Goal: Browse casually

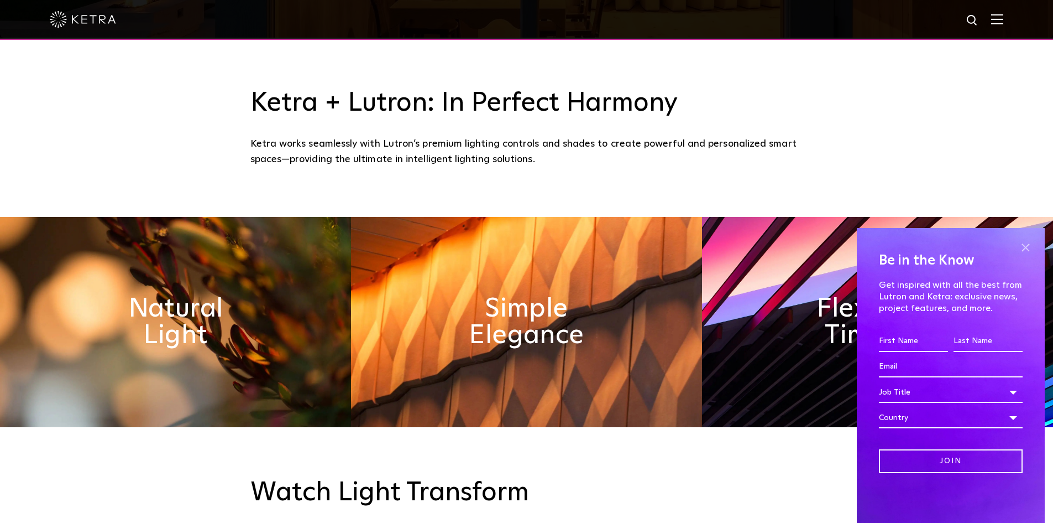
click at [1025, 247] on span at bounding box center [1026, 247] width 17 height 17
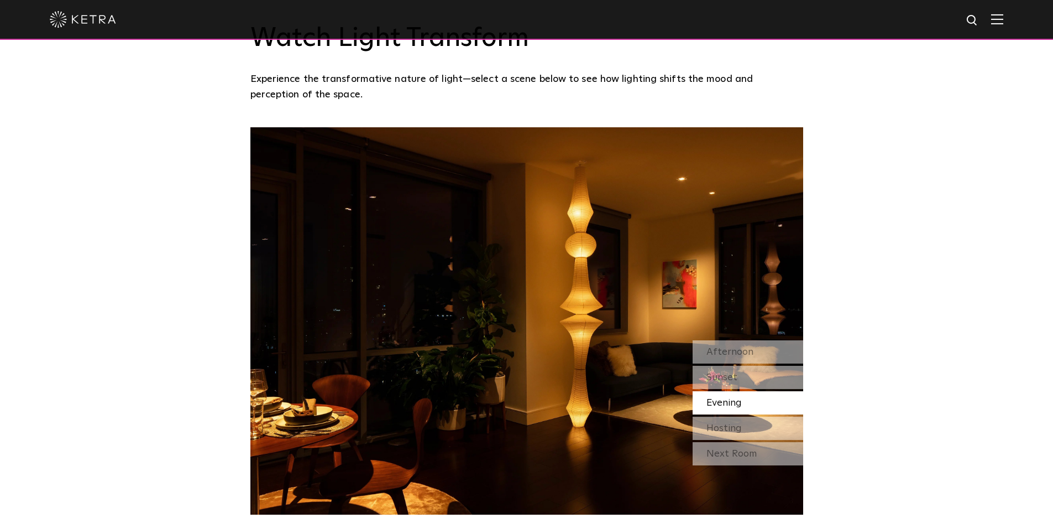
scroll to position [940, 0]
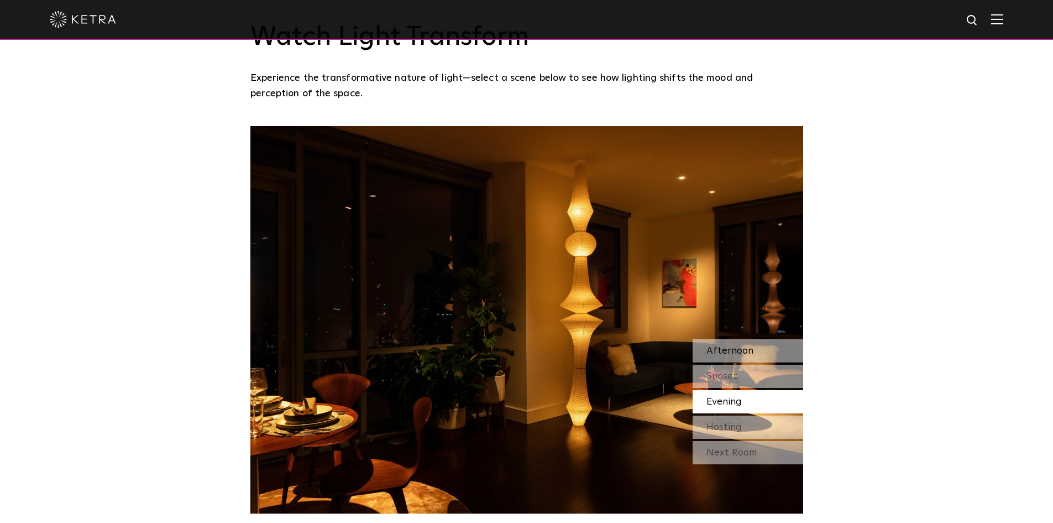
click at [732, 341] on div "Afternoon" at bounding box center [748, 350] width 111 height 23
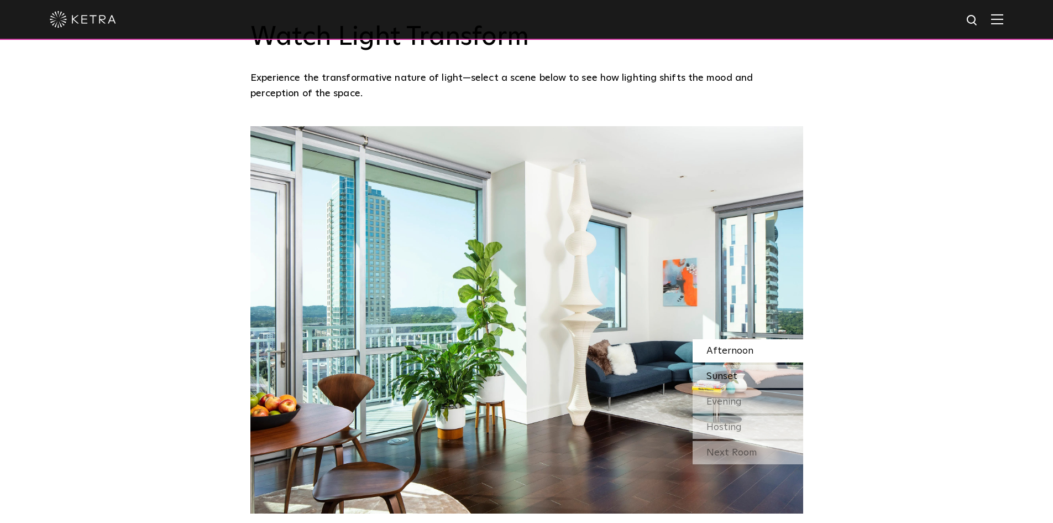
click at [735, 377] on span "Sunset" at bounding box center [722, 376] width 31 height 10
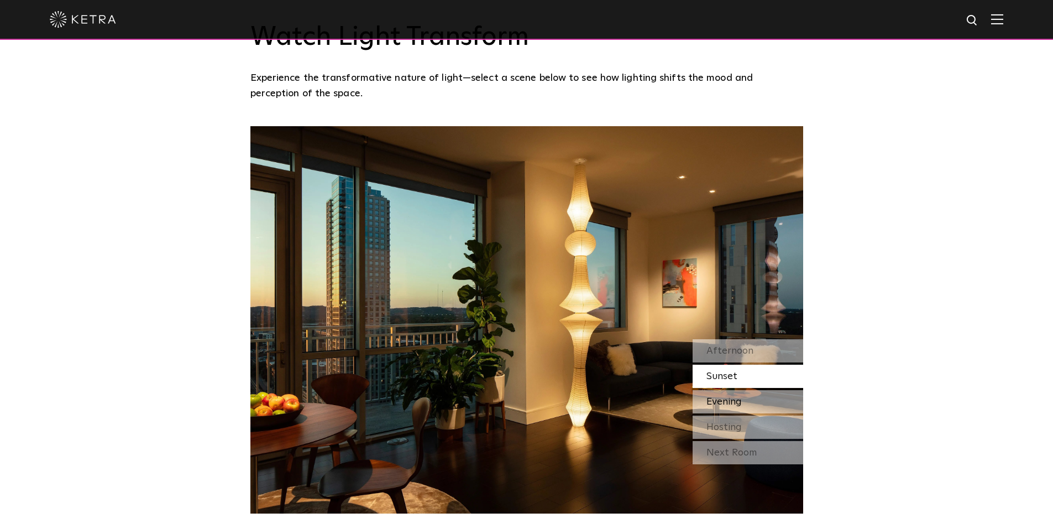
click at [733, 398] on span "Evening" at bounding box center [724, 402] width 35 height 10
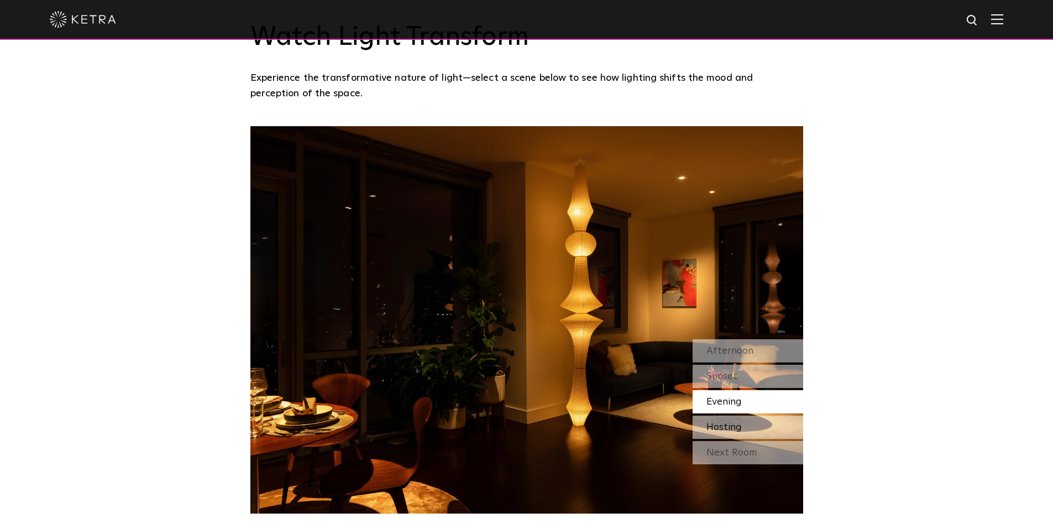
click at [737, 426] on span "Hosting" at bounding box center [724, 427] width 35 height 10
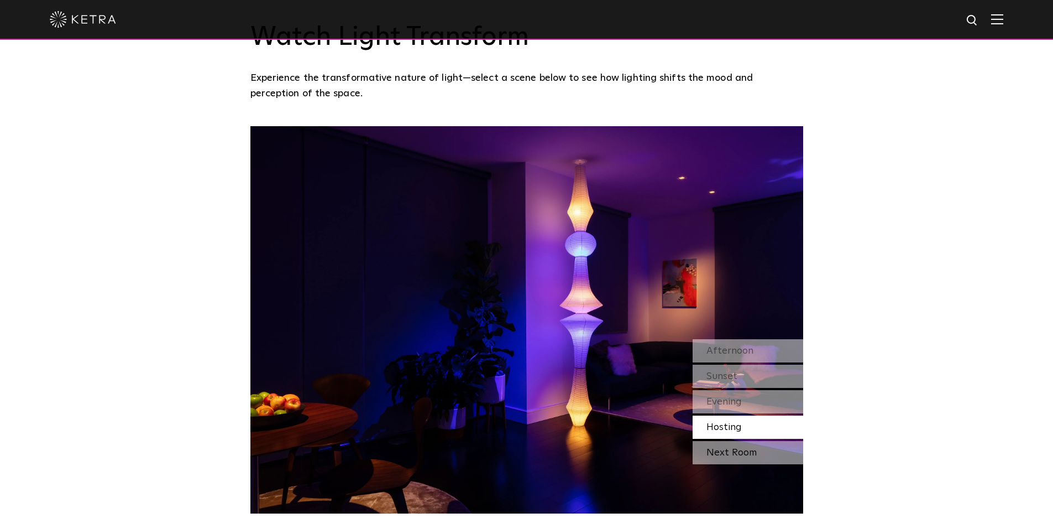
click at [740, 456] on div "Next Room" at bounding box center [748, 452] width 111 height 23
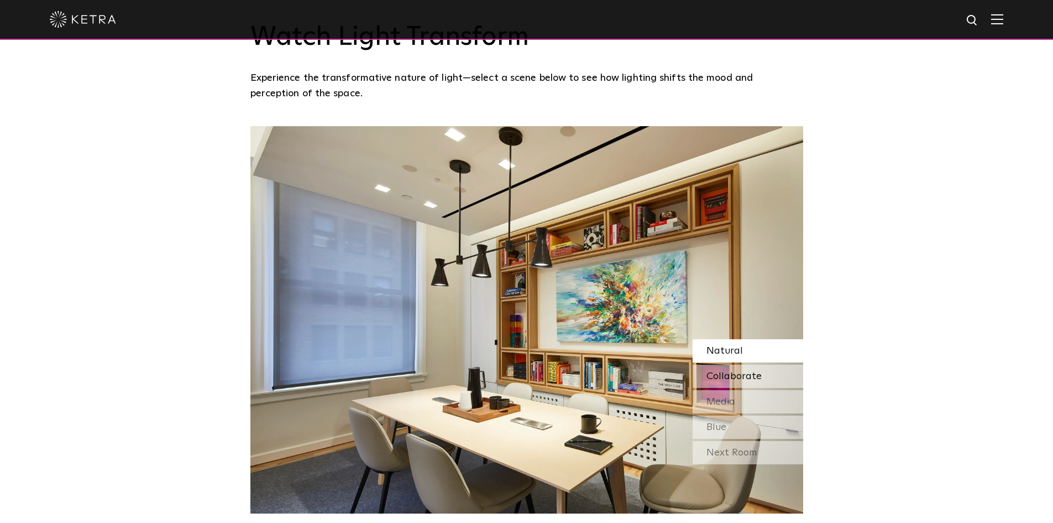
click at [728, 375] on span "Collaborate" at bounding box center [734, 376] width 55 height 10
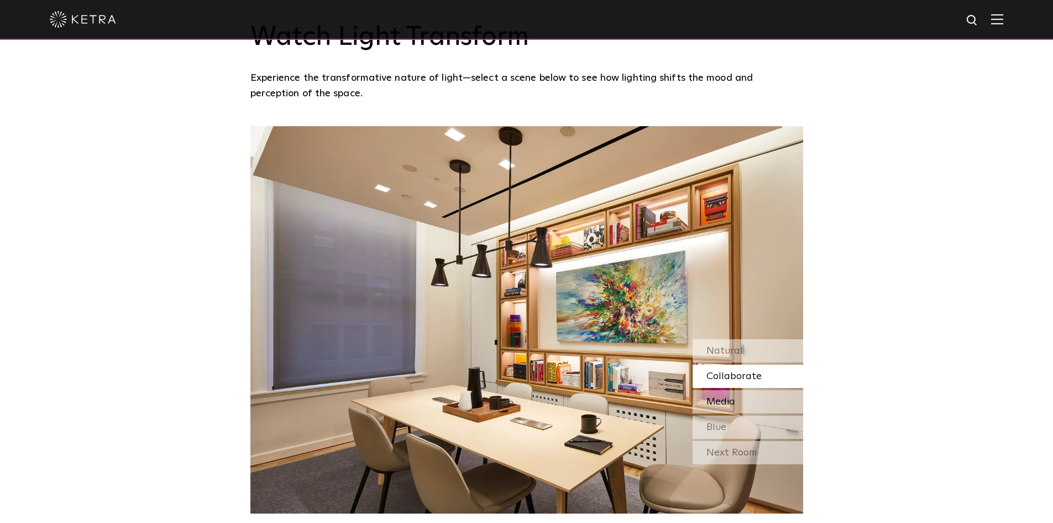
click at [720, 399] on span "Media" at bounding box center [721, 402] width 29 height 10
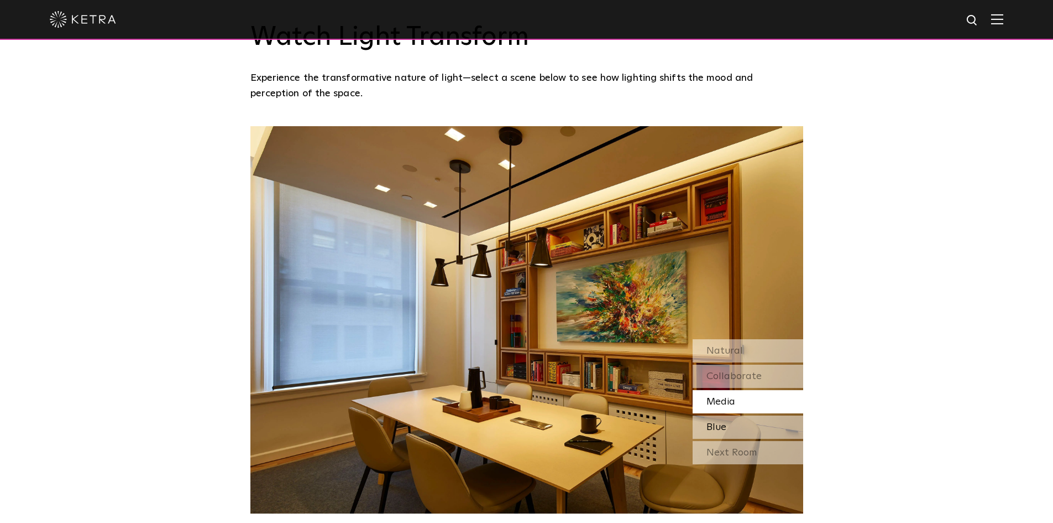
click at [727, 426] on div "Blue" at bounding box center [748, 426] width 111 height 23
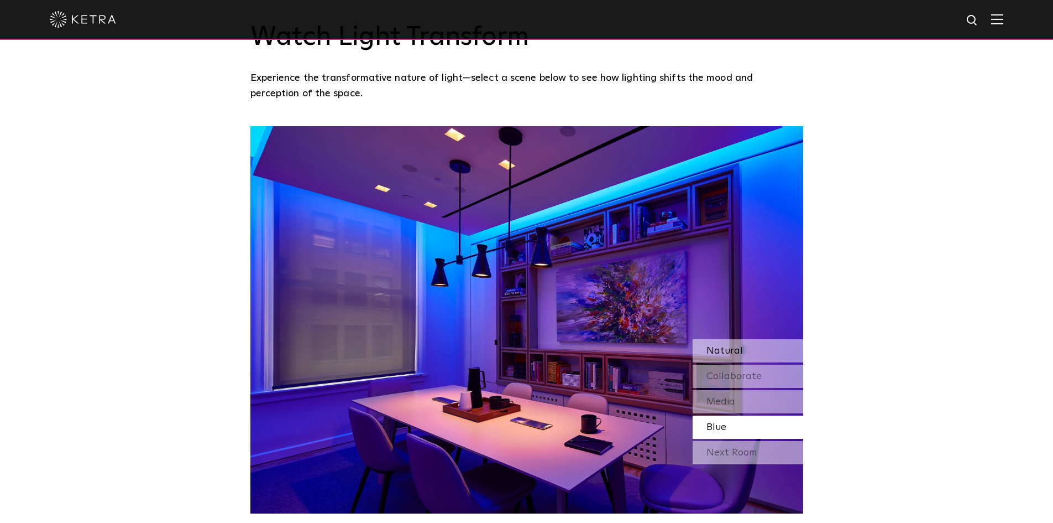
click at [724, 356] on span "Natural" at bounding box center [725, 351] width 36 height 10
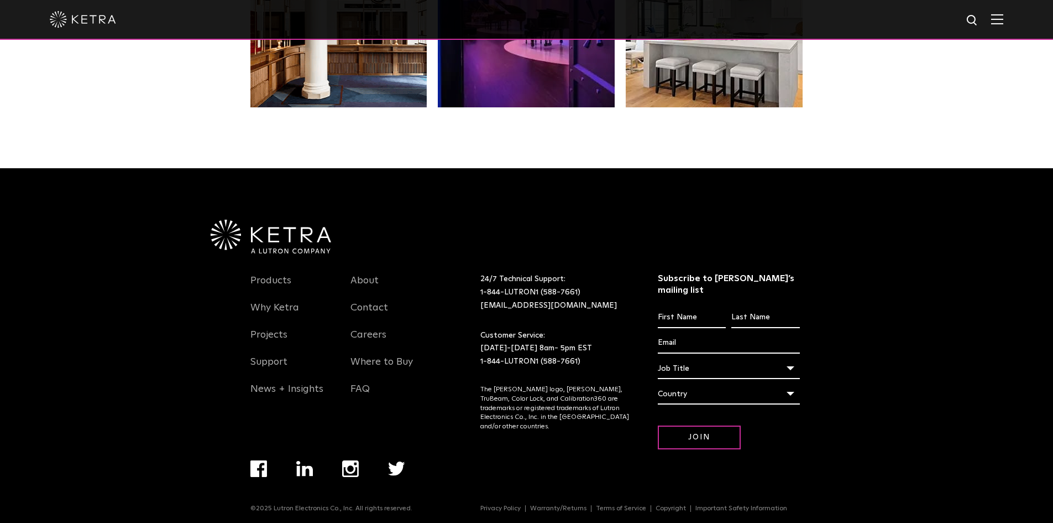
scroll to position [2326, 0]
